Goal: Task Accomplishment & Management: Manage account settings

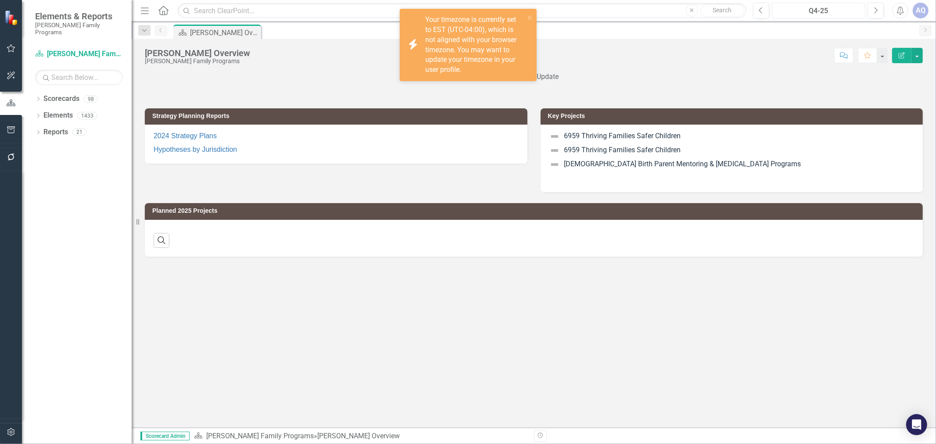
click at [821, 10] on div "Q4-25" at bounding box center [818, 11] width 87 height 11
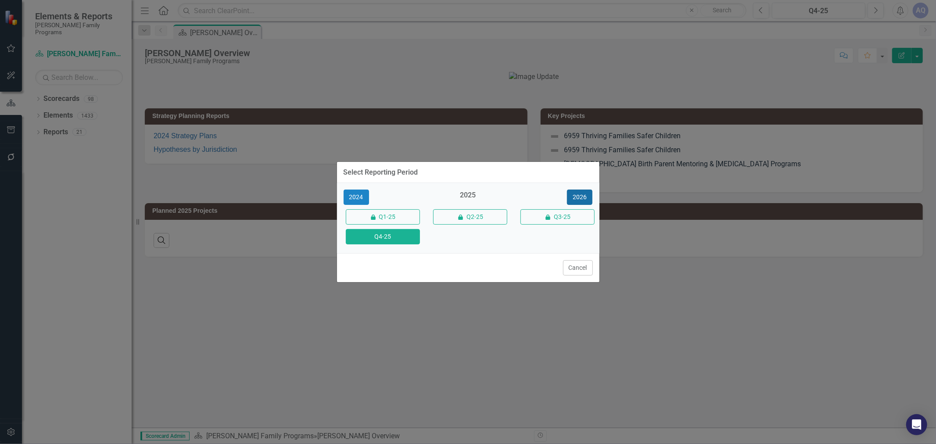
click at [577, 196] on button "2026" at bounding box center [579, 197] width 25 height 15
click at [384, 244] on button "Q4-26" at bounding box center [383, 236] width 74 height 15
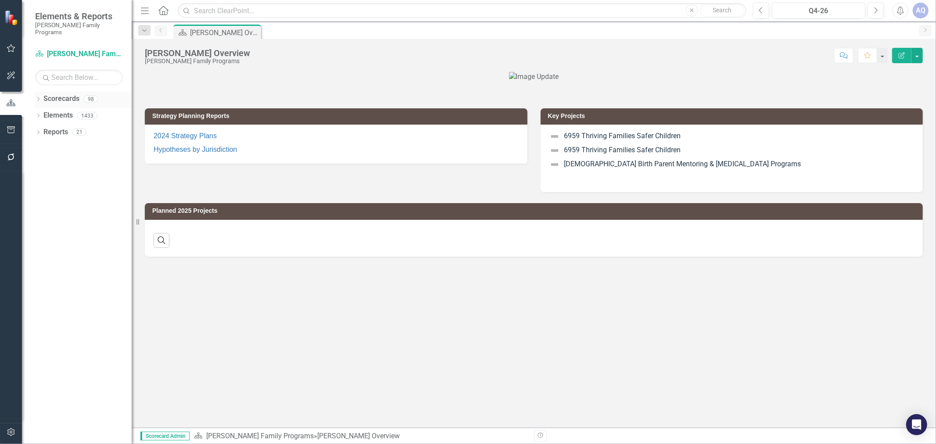
click at [35, 97] on icon "Dropdown" at bounding box center [38, 99] width 6 height 5
click at [43, 113] on icon at bounding box center [43, 115] width 2 height 4
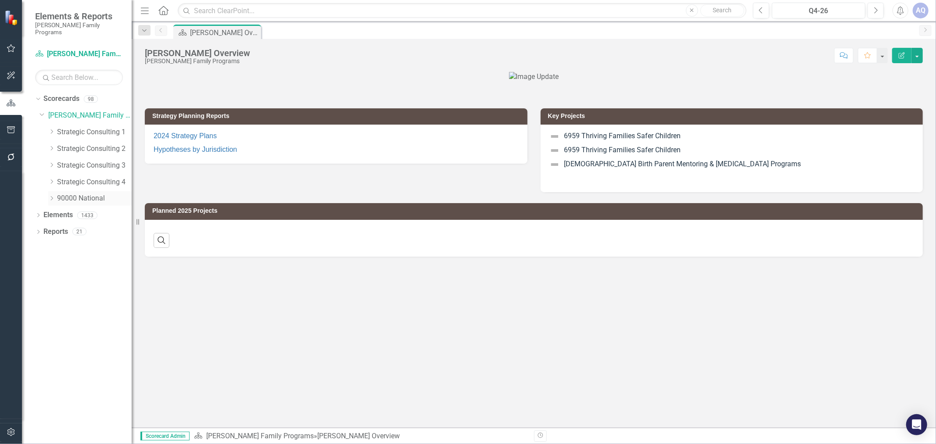
click at [51, 196] on icon "Dropdown" at bounding box center [51, 198] width 7 height 5
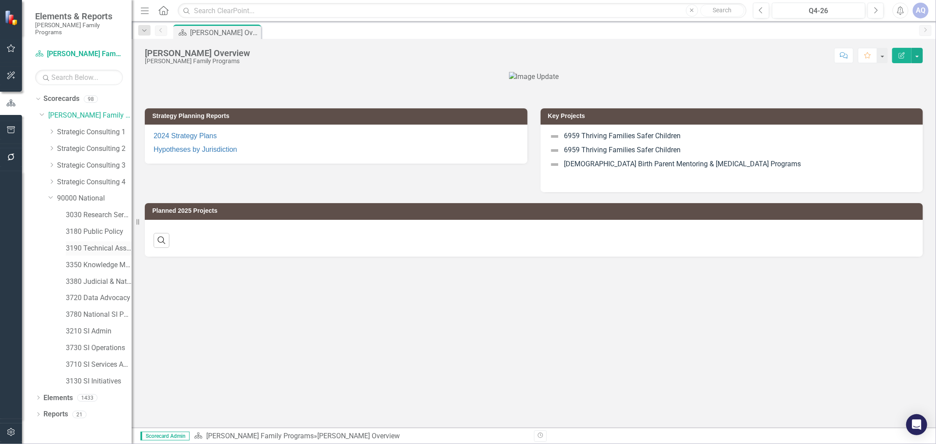
click at [98, 244] on link "3190 Technical Assistance Unit" at bounding box center [99, 249] width 66 height 10
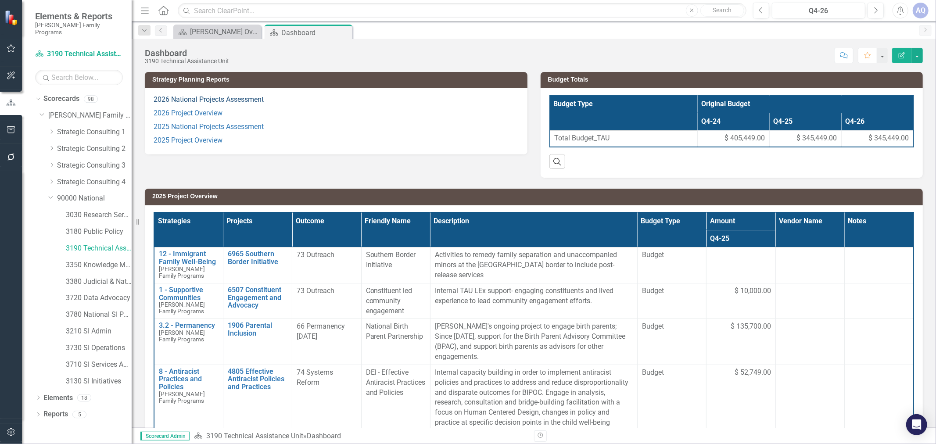
click at [200, 101] on link "2026 National Projects Assessment" at bounding box center [209, 99] width 110 height 8
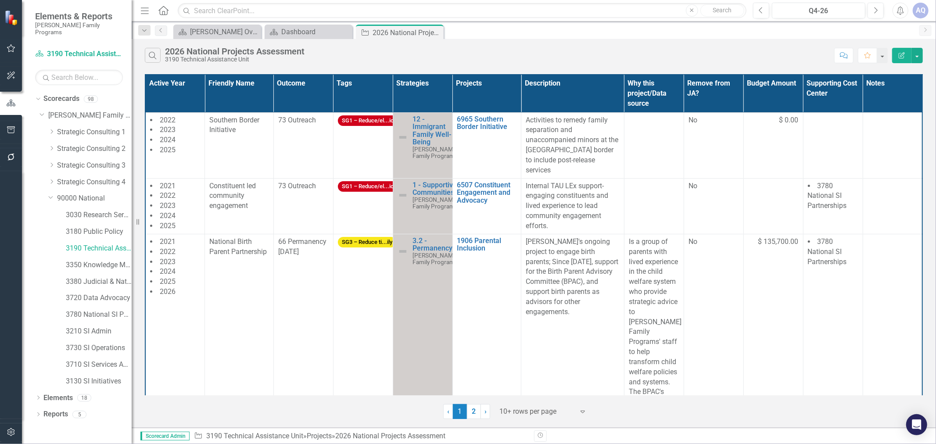
click at [525, 399] on div at bounding box center [537, 412] width 75 height 12
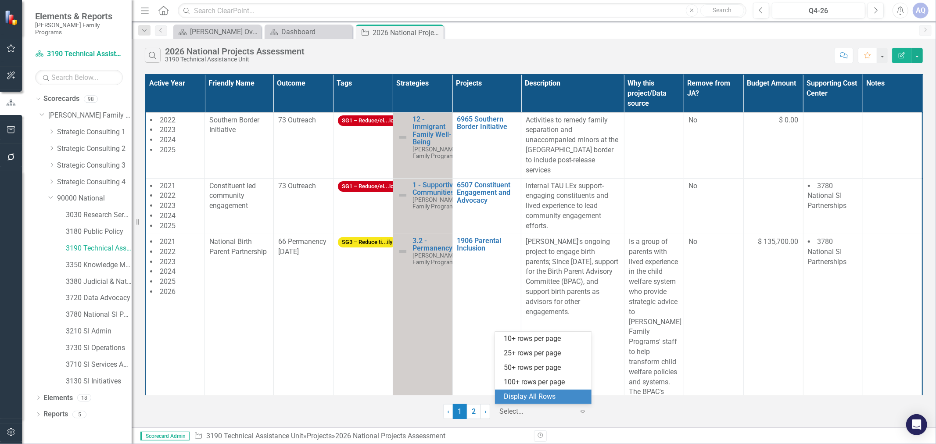
click at [532, 393] on div "Display All Rows" at bounding box center [545, 397] width 83 height 10
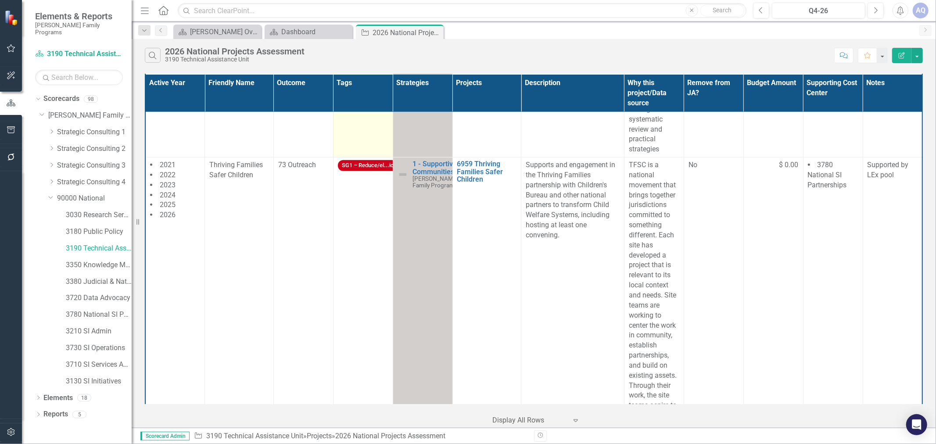
scroll to position [731, 0]
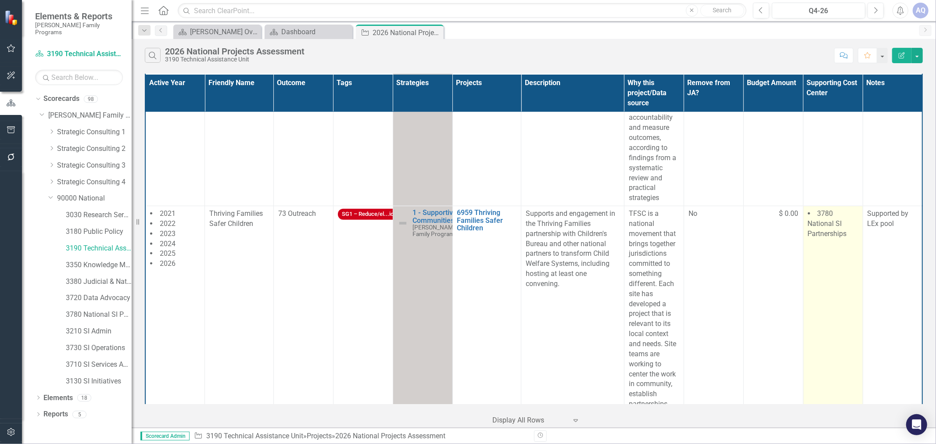
click at [832, 230] on td "3780 National SI Partnerships" at bounding box center [833, 404] width 60 height 397
click at [827, 209] on span "3780 National SI Partnerships" at bounding box center [827, 223] width 39 height 29
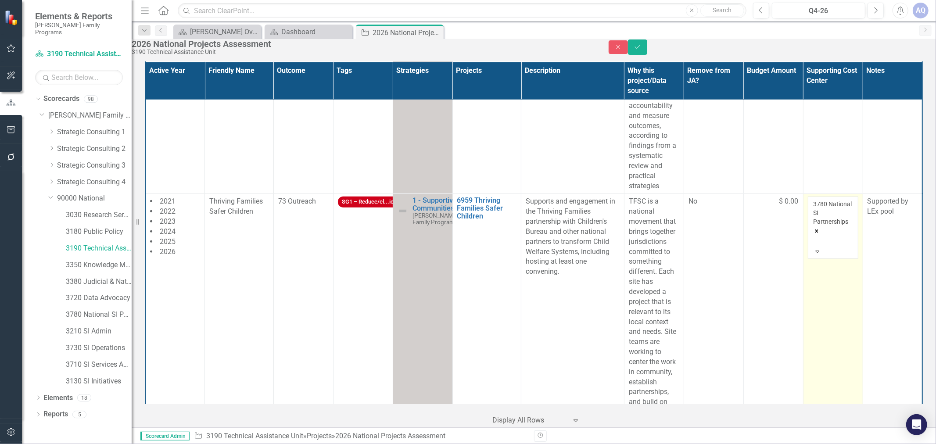
click at [818, 230] on icon "Remove 3780 National SI Partnerships" at bounding box center [816, 231] width 3 height 3
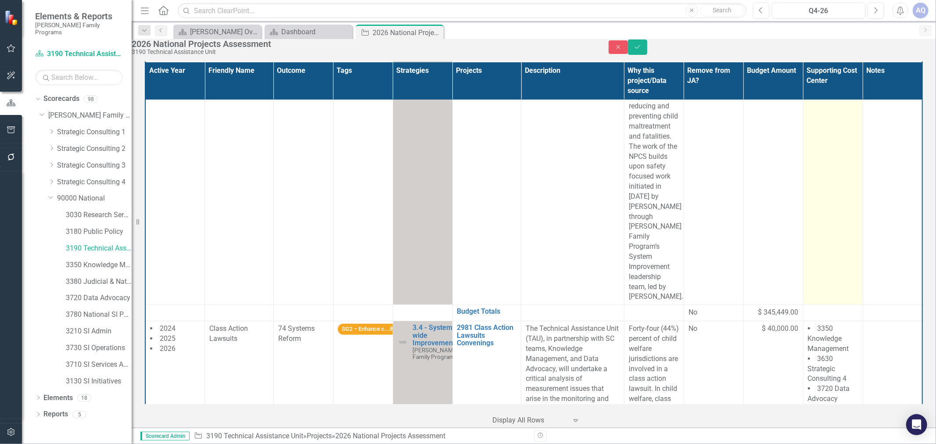
scroll to position [3170, 0]
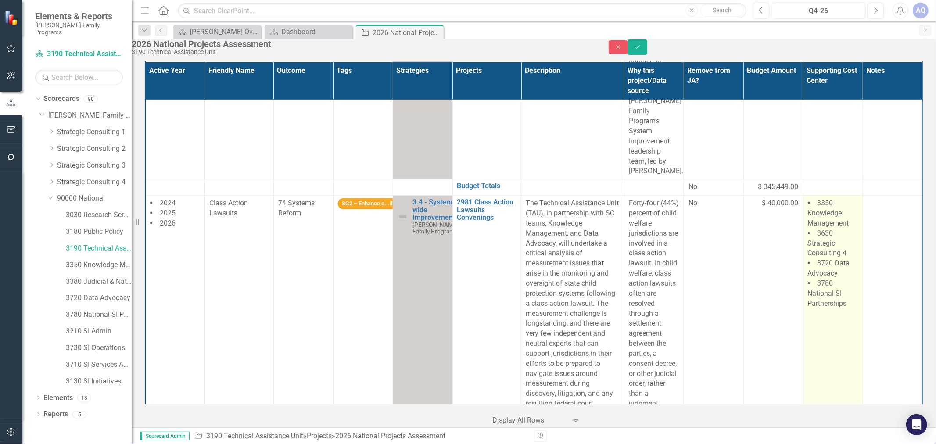
click at [842, 257] on td "3350 Knowledge Management 3630 Strategic Consulting 4 3720 Data Advocacy 3780 N…" at bounding box center [833, 419] width 60 height 447
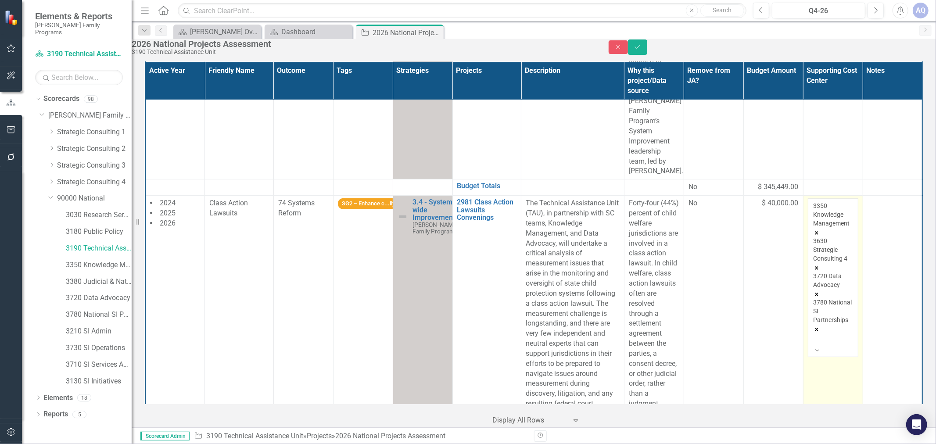
click at [820, 265] on icon "Remove 3630 Strategic Consulting 4" at bounding box center [817, 268] width 6 height 6
click at [642, 50] on icon "Save" at bounding box center [638, 47] width 8 height 6
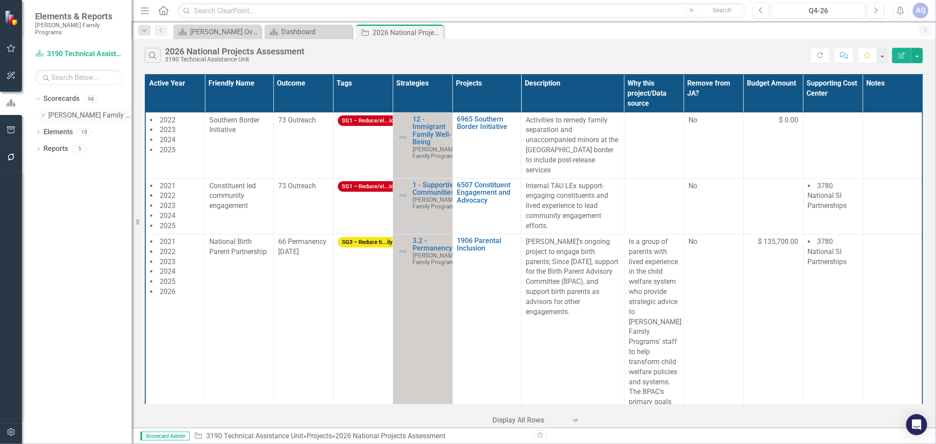
drag, startPoint x: 40, startPoint y: 104, endPoint x: 41, endPoint y: 108, distance: 4.4
click at [40, 108] on div "Dropdown [PERSON_NAME] Family Programs" at bounding box center [86, 115] width 92 height 14
click at [43, 113] on icon "Dropdown" at bounding box center [43, 115] width 7 height 5
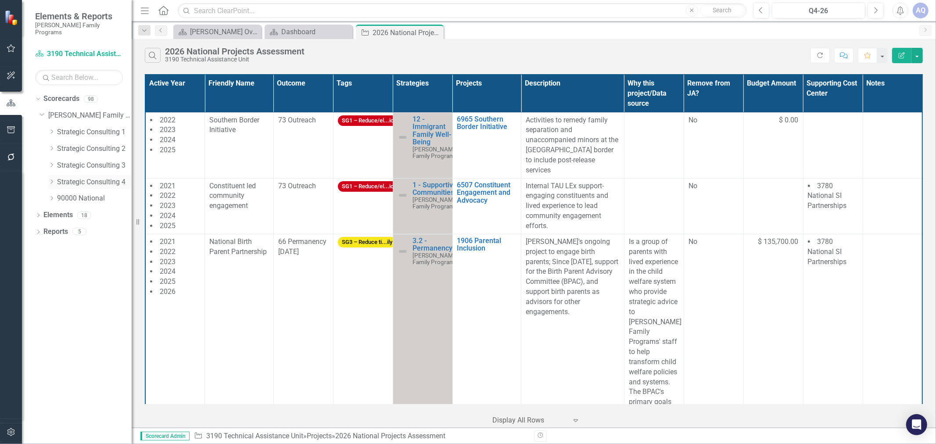
click at [53, 179] on icon "Dropdown" at bounding box center [51, 181] width 7 height 5
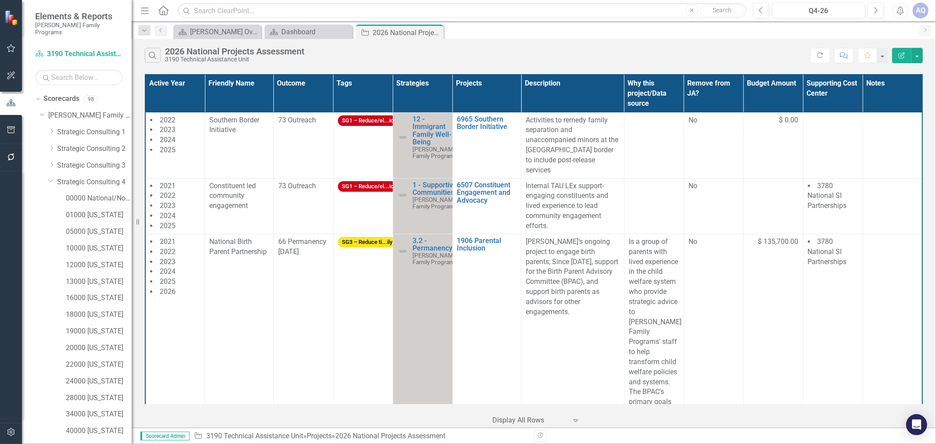
click at [89, 212] on link "01000 [US_STATE]" at bounding box center [99, 215] width 66 height 10
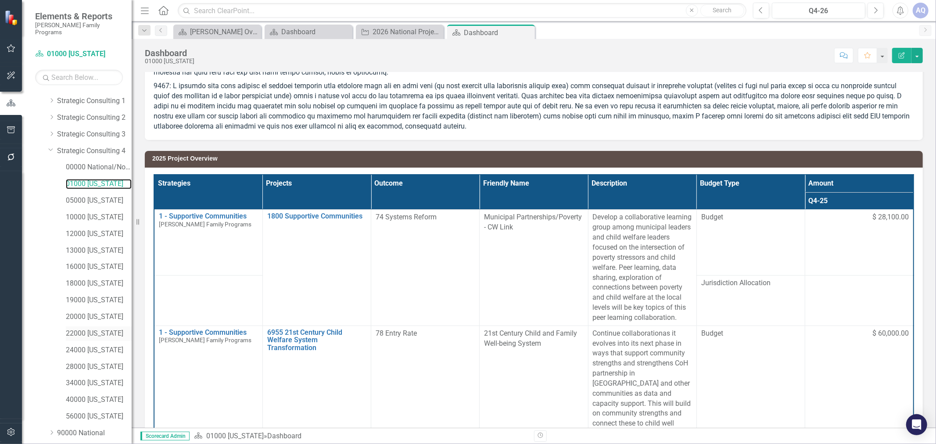
scroll to position [56, 0]
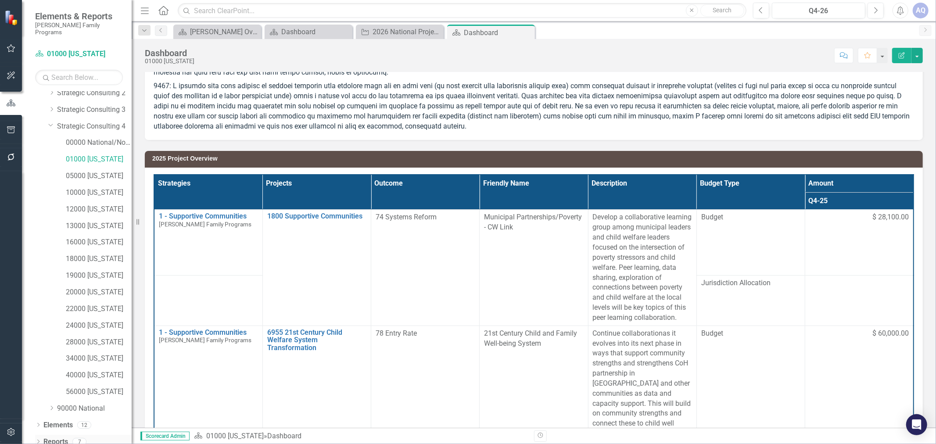
click at [40, 399] on div "Dropdown" at bounding box center [38, 442] width 6 height 7
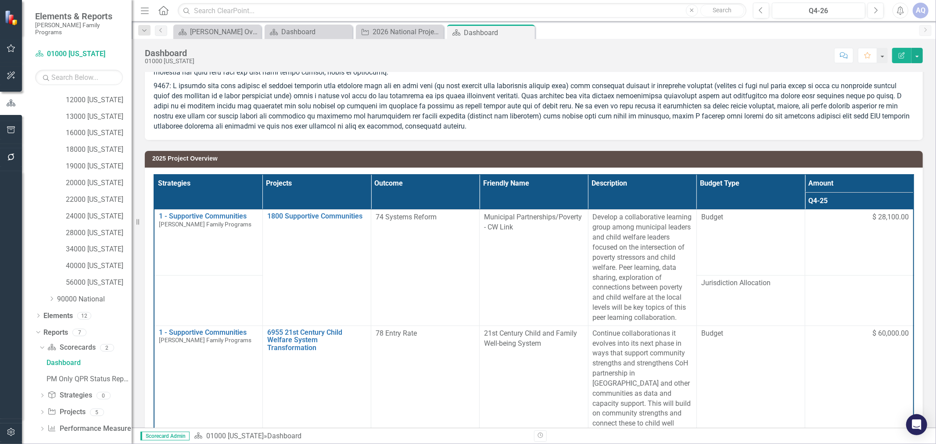
drag, startPoint x: 44, startPoint y: 406, endPoint x: 51, endPoint y: 404, distance: 7.5
click at [44, 399] on icon "Dropdown" at bounding box center [42, 413] width 6 height 5
click at [108, 389] on link "2026 Jurisdictional Projects Assessment" at bounding box center [87, 396] width 87 height 14
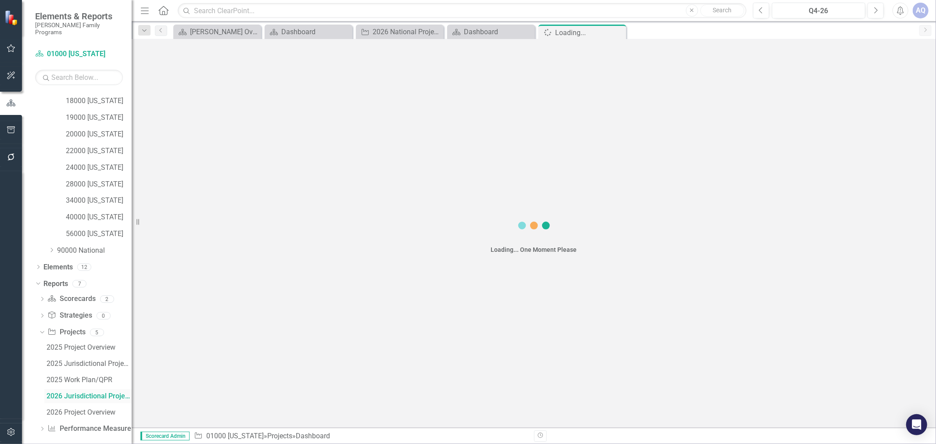
scroll to position [165, 0]
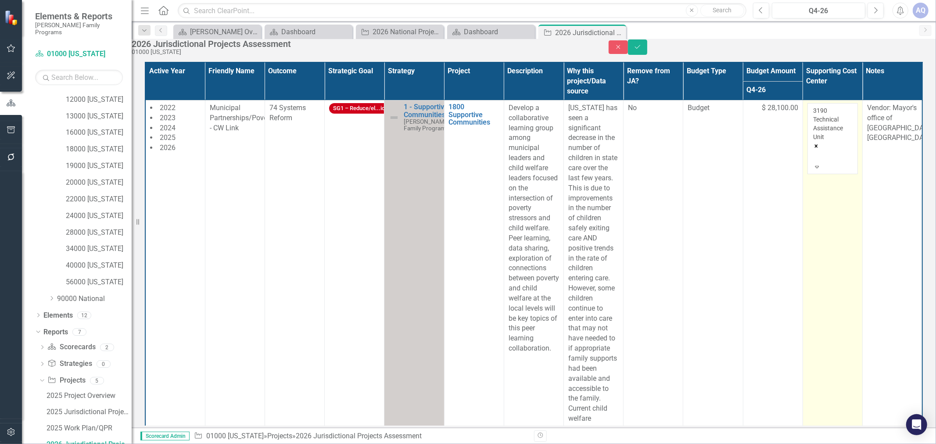
click at [820, 143] on icon "Remove 3190 Technical Assistance Unit" at bounding box center [816, 146] width 6 height 6
click at [647, 50] on button "Save" at bounding box center [637, 47] width 19 height 15
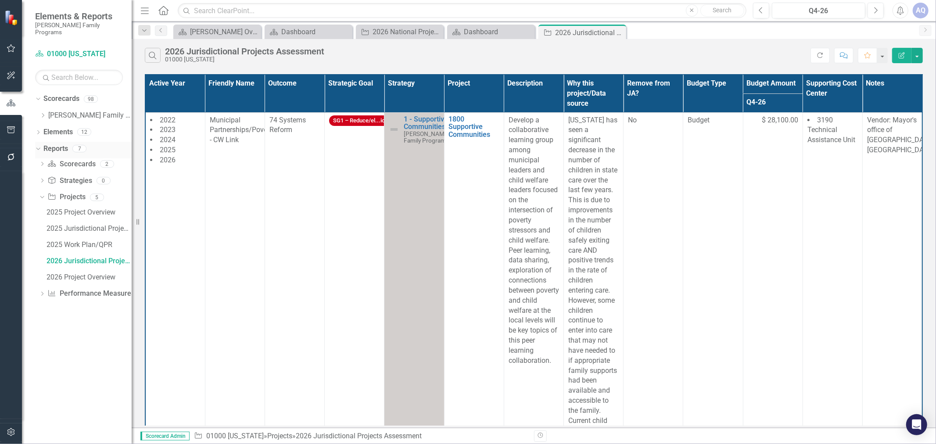
scroll to position [0, 0]
click at [42, 113] on icon "Dropdown" at bounding box center [43, 115] width 7 height 5
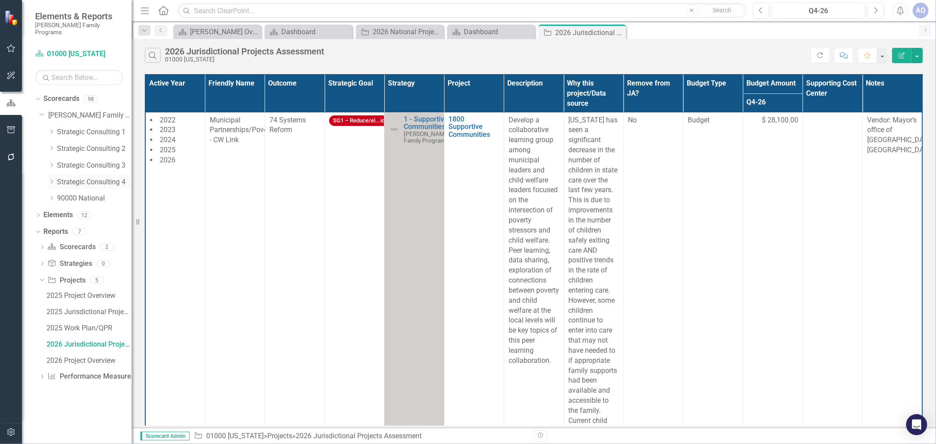
click at [51, 179] on icon "Dropdown" at bounding box center [51, 181] width 7 height 5
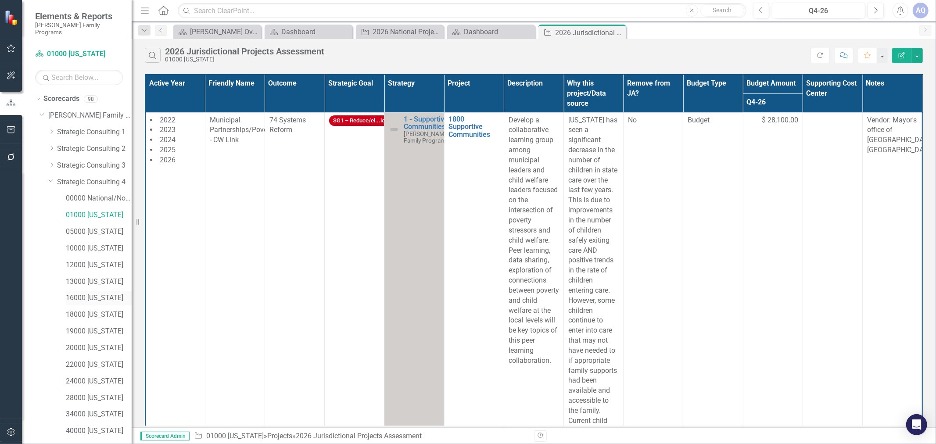
click at [94, 294] on link "16000 [US_STATE]" at bounding box center [99, 298] width 66 height 10
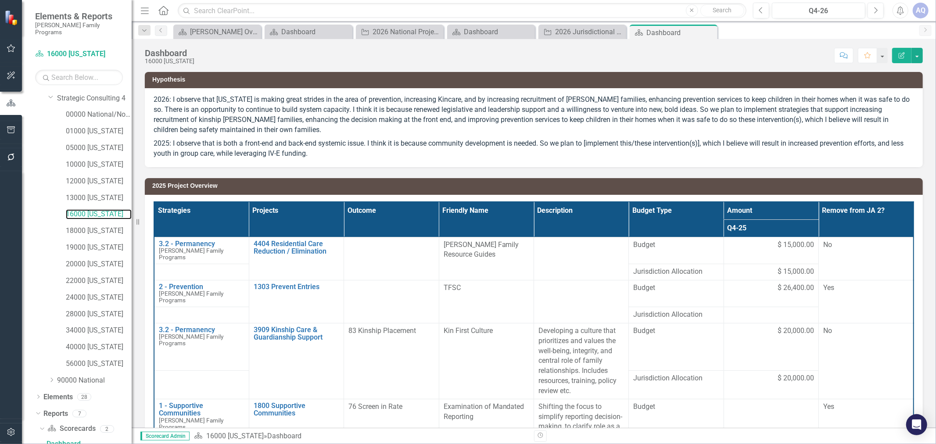
scroll to position [165, 0]
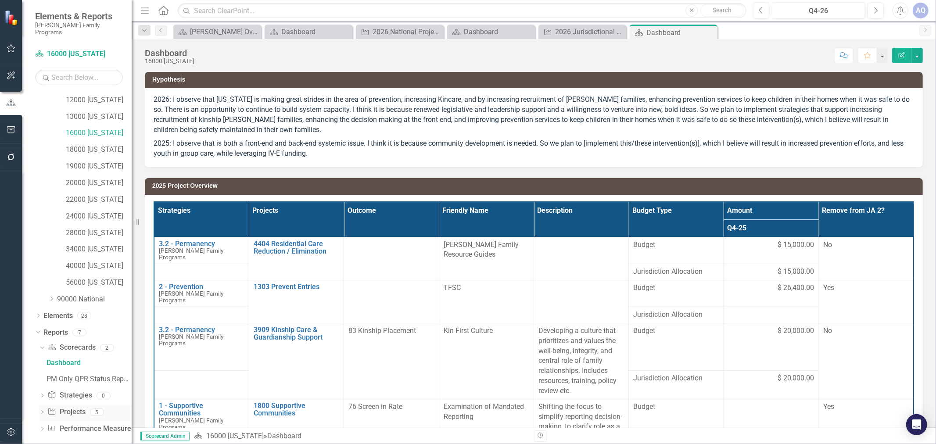
click at [44, 399] on icon "Dropdown" at bounding box center [42, 413] width 6 height 5
click at [101, 392] on div "2026 Jurisdictional Projects Assessment" at bounding box center [89, 396] width 85 height 8
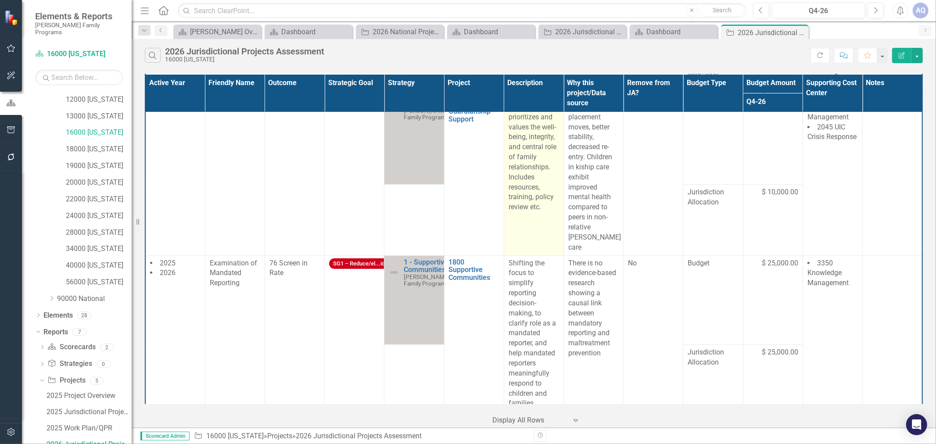
scroll to position [244, 0]
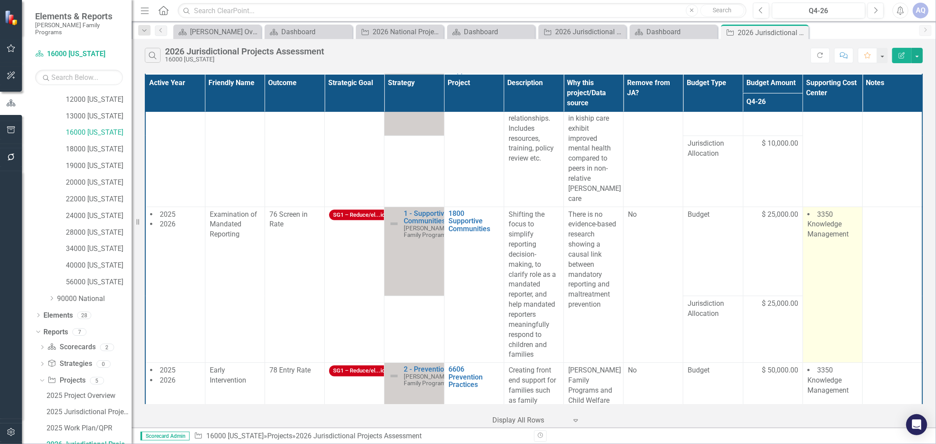
click at [832, 265] on td "3350 Knowledge Management" at bounding box center [833, 285] width 60 height 156
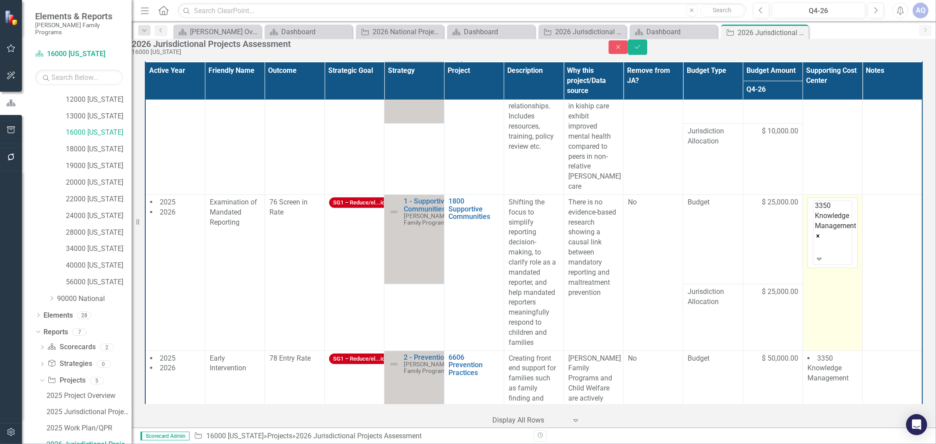
click at [818, 242] on div at bounding box center [817, 248] width 2 height 12
type input "technica"
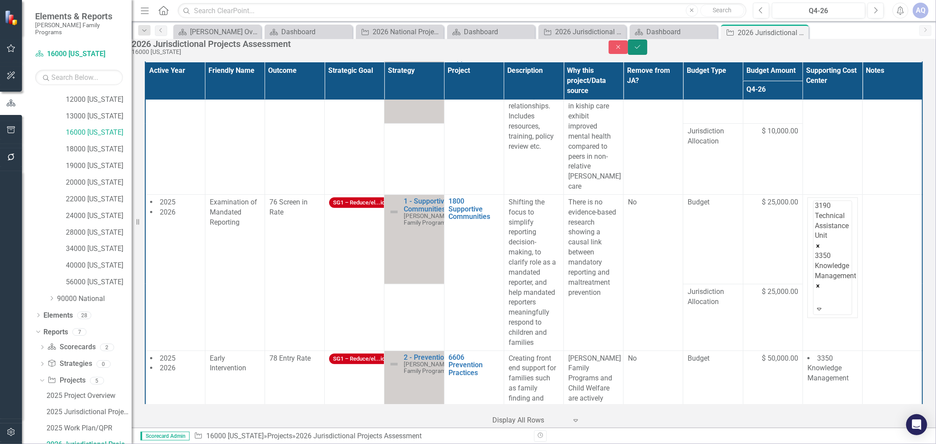
click at [647, 55] on button "Save" at bounding box center [637, 47] width 19 height 15
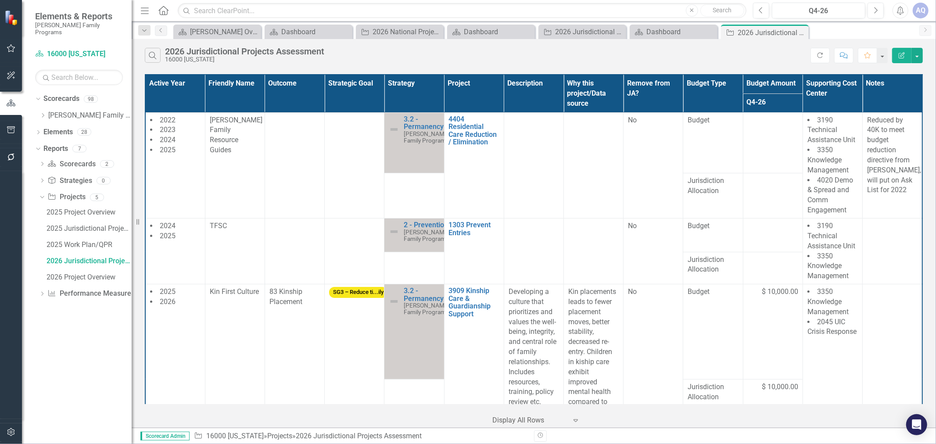
scroll to position [0, 0]
drag, startPoint x: 44, startPoint y: 106, endPoint x: 44, endPoint y: 111, distance: 5.7
click at [44, 113] on icon "Dropdown" at bounding box center [43, 115] width 7 height 5
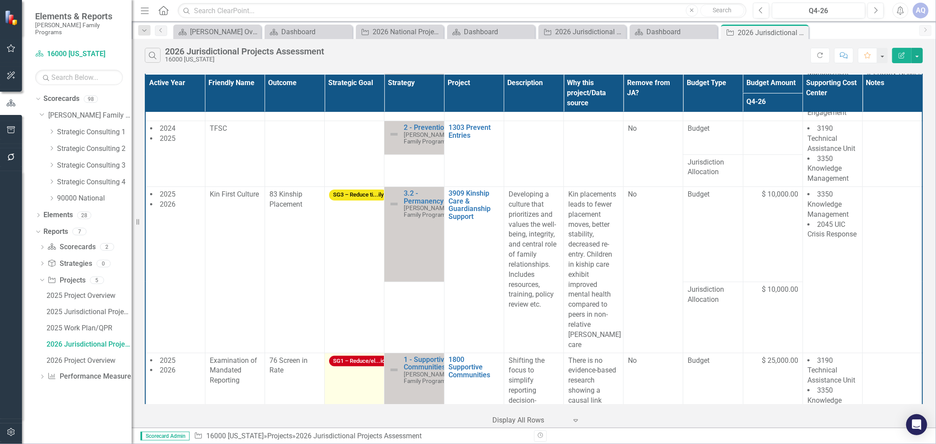
scroll to position [292, 0]
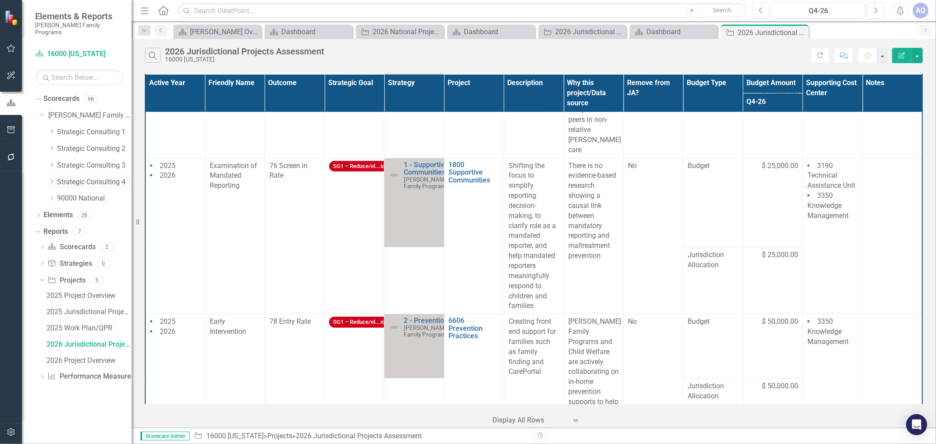
click at [53, 179] on icon "Dropdown" at bounding box center [51, 181] width 7 height 5
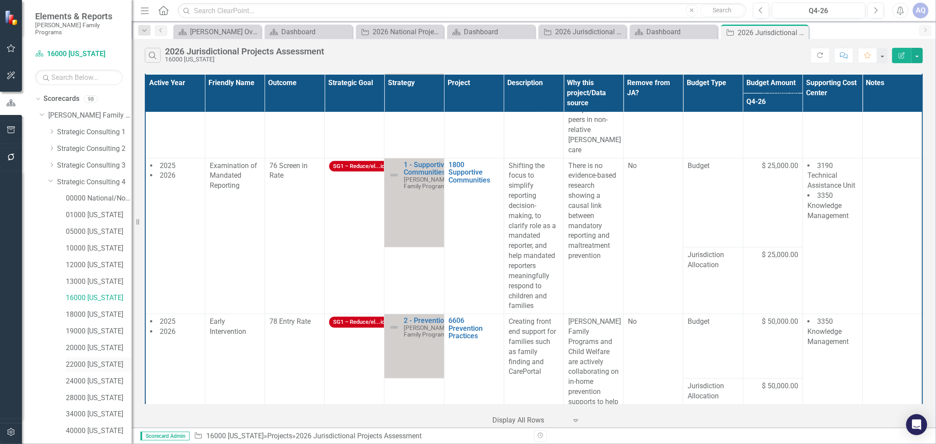
click at [98, 362] on link "22000 [US_STATE]" at bounding box center [99, 365] width 66 height 10
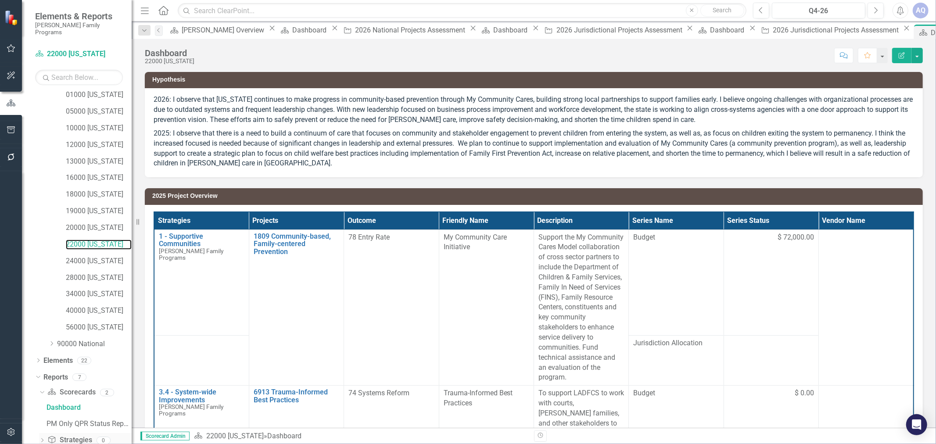
scroll to position [165, 0]
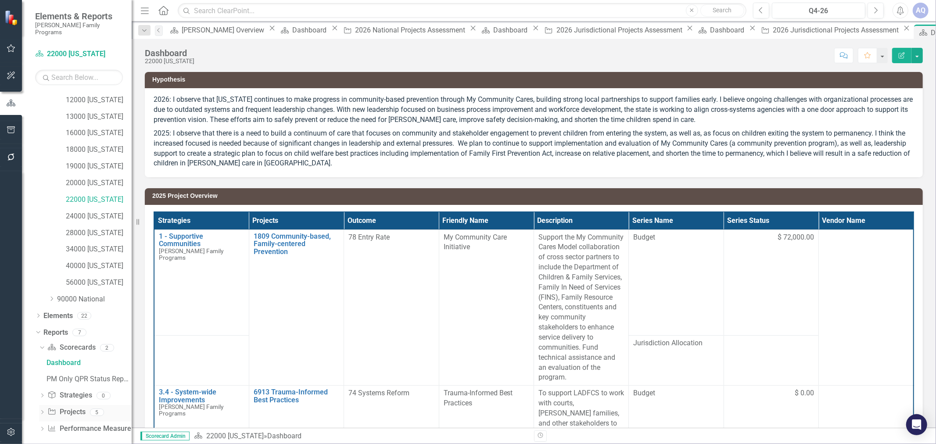
click at [40, 399] on div "Dropdown" at bounding box center [42, 413] width 6 height 7
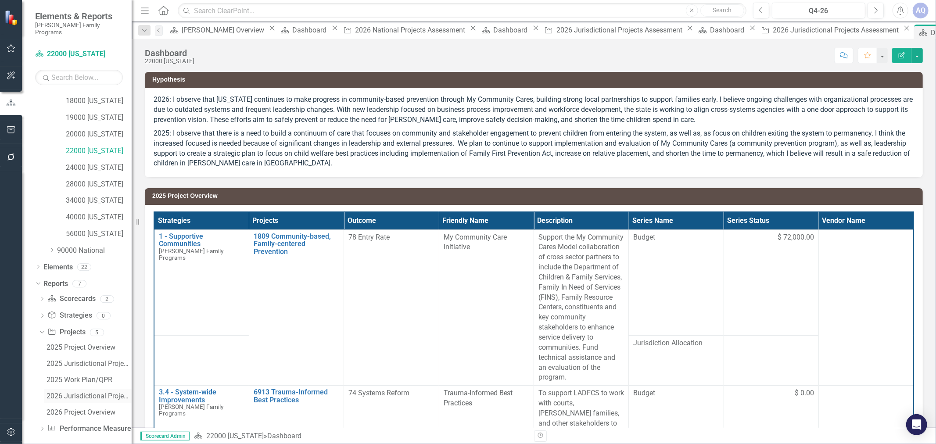
click at [93, 392] on div "2026 Jurisdictional Projects Assessment" at bounding box center [89, 396] width 85 height 8
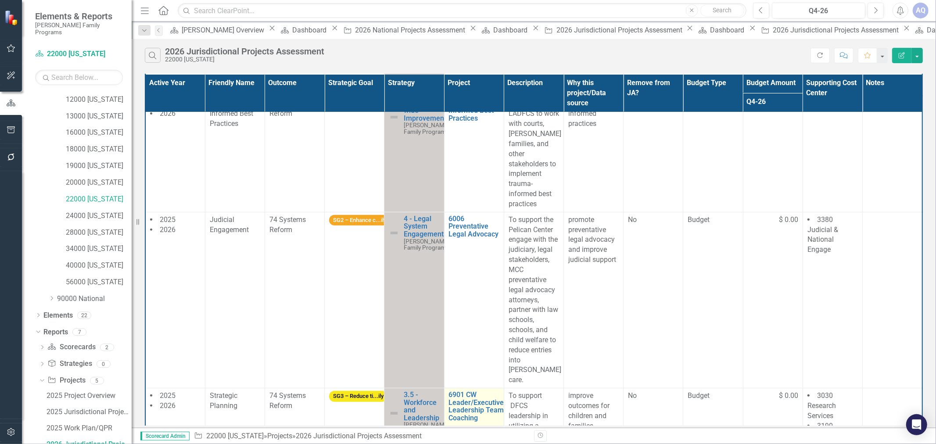
scroll to position [439, 0]
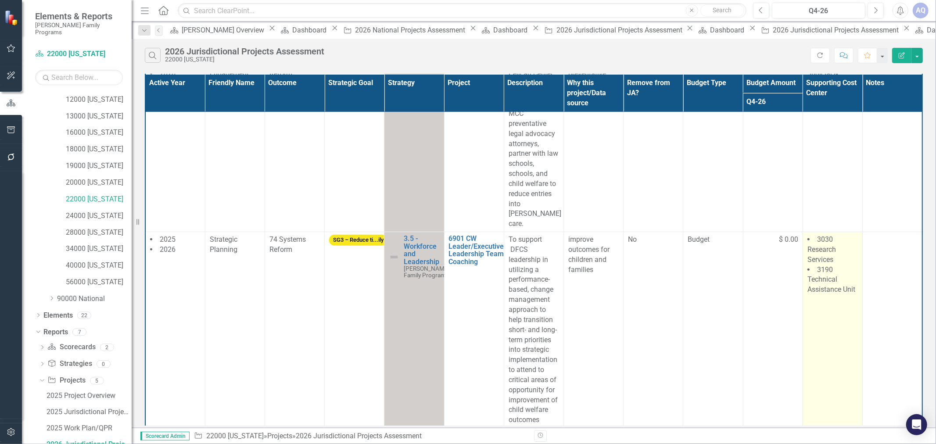
click at [830, 294] on td "3030 Research Services 3190 Technical Assistance Unit" at bounding box center [833, 345] width 60 height 227
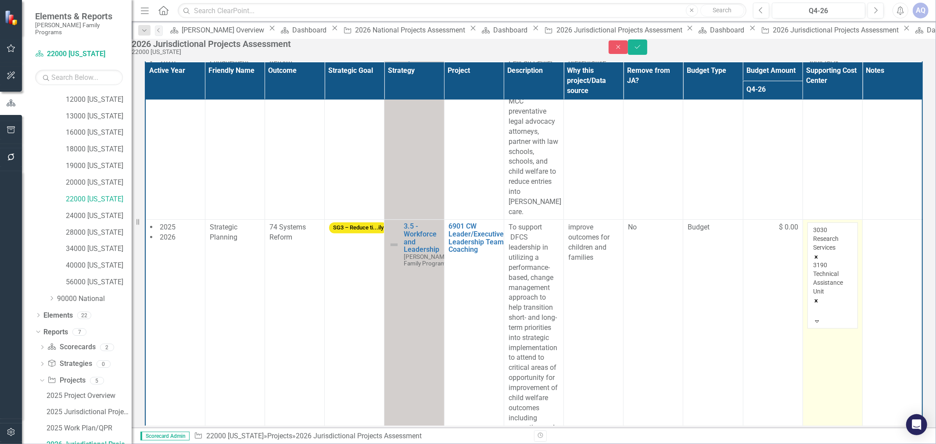
click at [820, 254] on icon "Remove 3030 Research Services" at bounding box center [816, 257] width 6 height 6
click at [647, 55] on button "Save" at bounding box center [637, 47] width 19 height 15
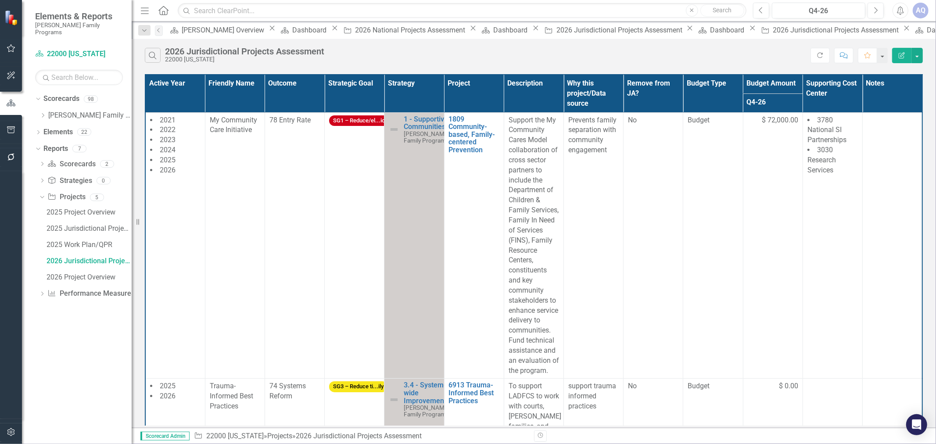
scroll to position [0, 0]
